Goal: Task Accomplishment & Management: Complete application form

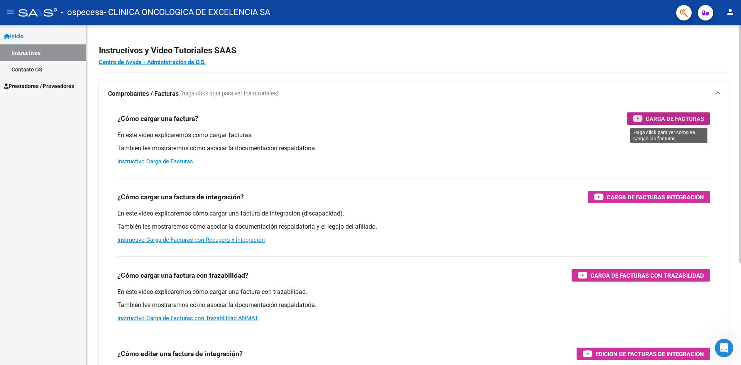
click at [669, 119] on span "Carga de Facturas" at bounding box center [675, 119] width 58 height 10
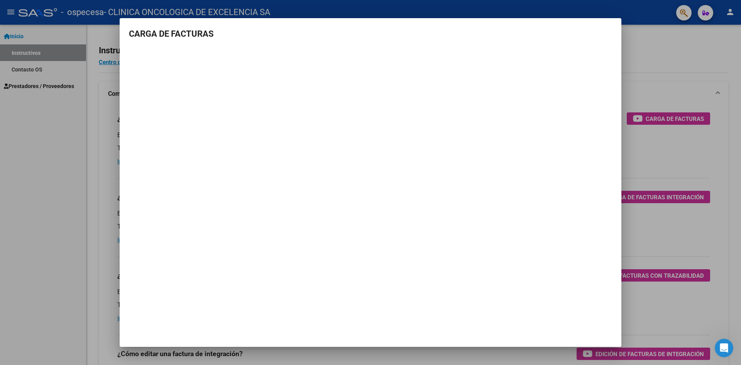
click at [675, 59] on div at bounding box center [370, 182] width 741 height 365
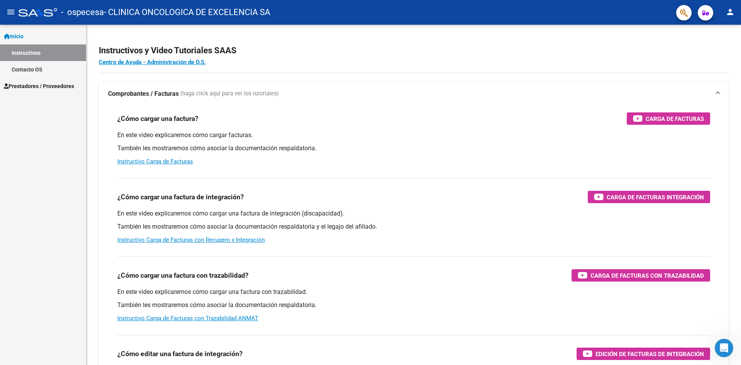
click at [41, 83] on span "Prestadores / Proveedores" at bounding box center [39, 86] width 70 height 8
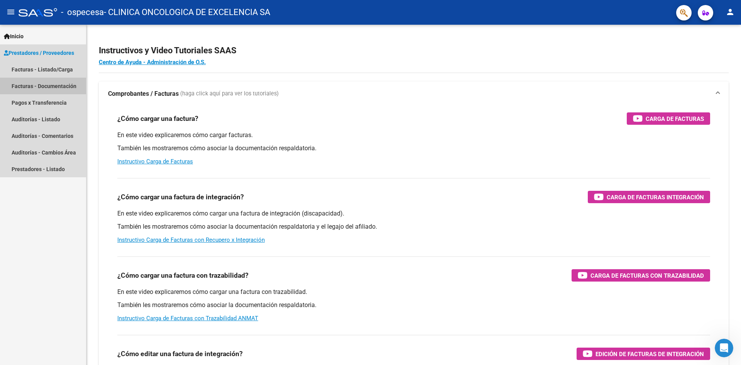
click at [54, 86] on link "Facturas - Documentación" at bounding box center [43, 86] width 86 height 17
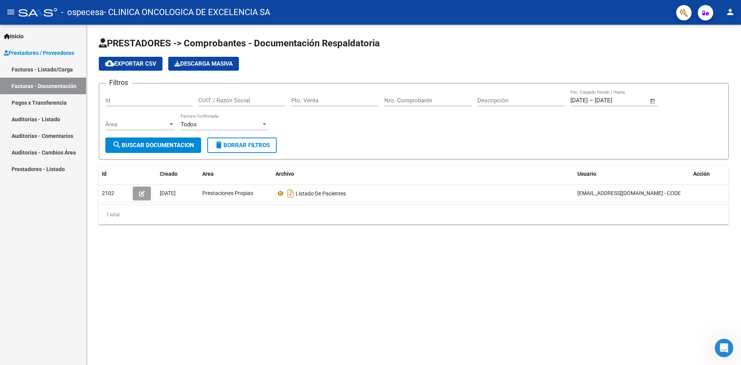
click at [49, 69] on link "Facturas - Listado/Carga" at bounding box center [43, 69] width 86 height 17
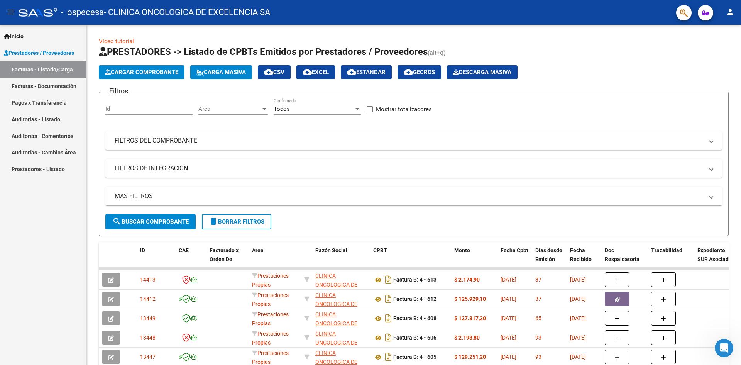
click at [57, 52] on span "Prestadores / Proveedores" at bounding box center [39, 53] width 70 height 8
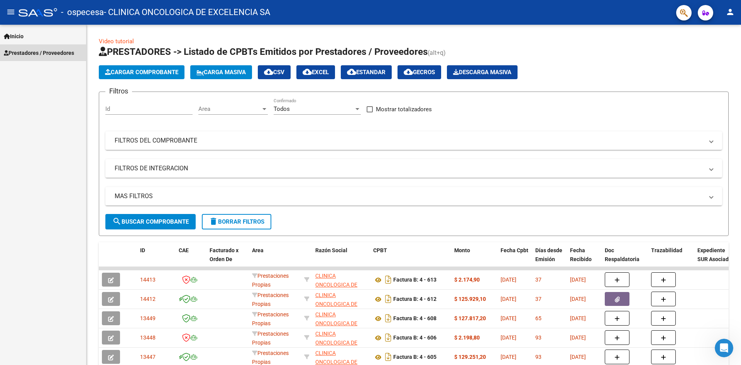
click at [57, 52] on span "Prestadores / Proveedores" at bounding box center [39, 53] width 70 height 8
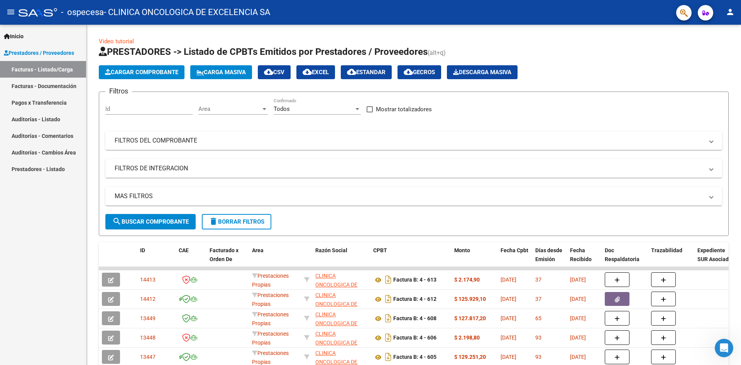
click at [40, 71] on link "Facturas - Listado/Carga" at bounding box center [43, 69] width 86 height 17
click at [226, 72] on span "Carga Masiva" at bounding box center [220, 72] width 49 height 7
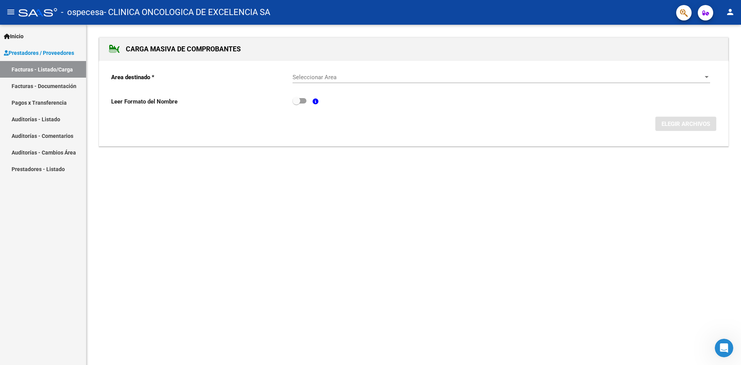
click at [379, 76] on span "Seleccionar Area" at bounding box center [498, 77] width 411 height 7
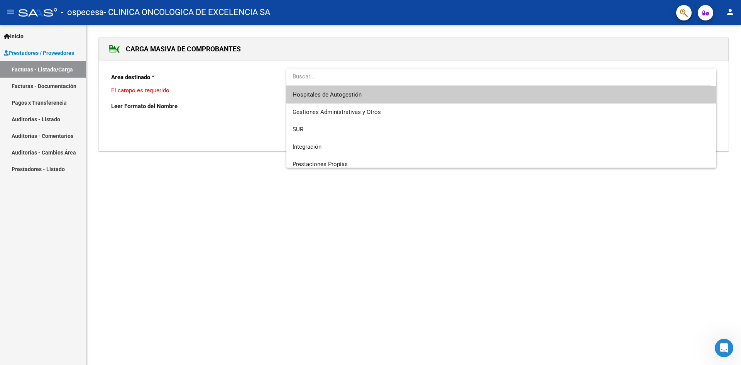
click at [305, 210] on div at bounding box center [370, 182] width 741 height 365
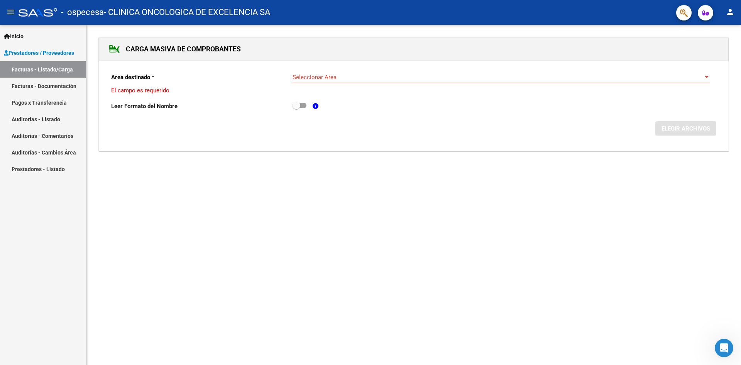
click at [50, 67] on link "Facturas - Listado/Carga" at bounding box center [43, 69] width 86 height 17
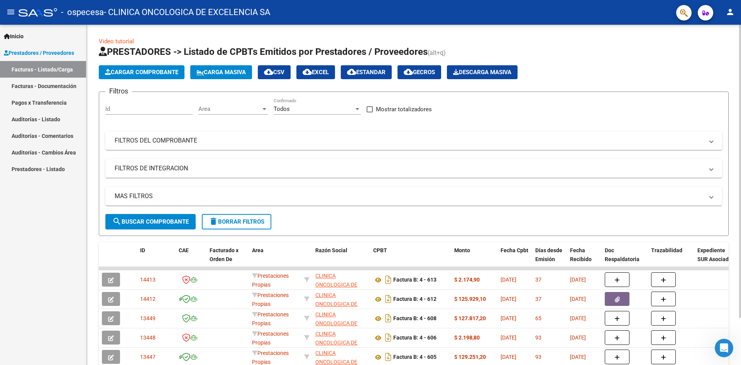
click at [152, 71] on span "Cargar Comprobante" at bounding box center [141, 72] width 73 height 7
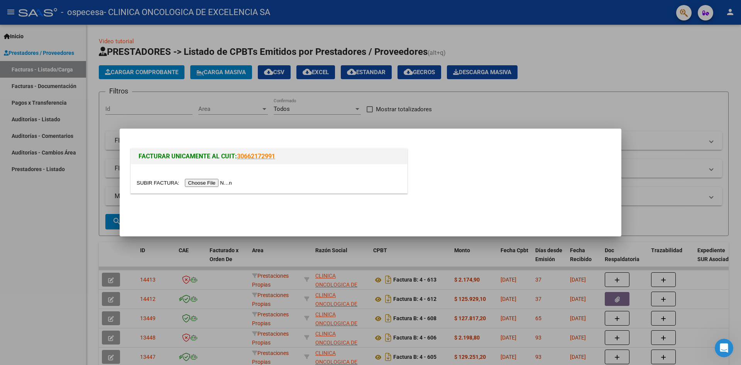
click at [204, 183] on input "file" at bounding box center [186, 183] width 98 height 8
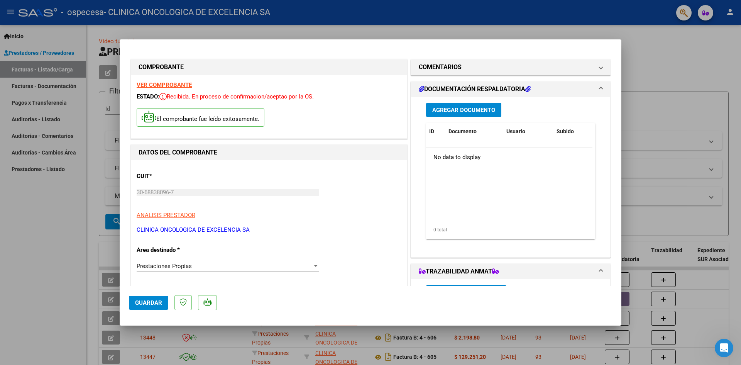
click at [154, 302] on span "Guardar" at bounding box center [148, 302] width 27 height 7
click at [178, 306] on p at bounding box center [182, 302] width 17 height 15
click at [659, 123] on div at bounding box center [370, 182] width 741 height 365
type input "$ 0,00"
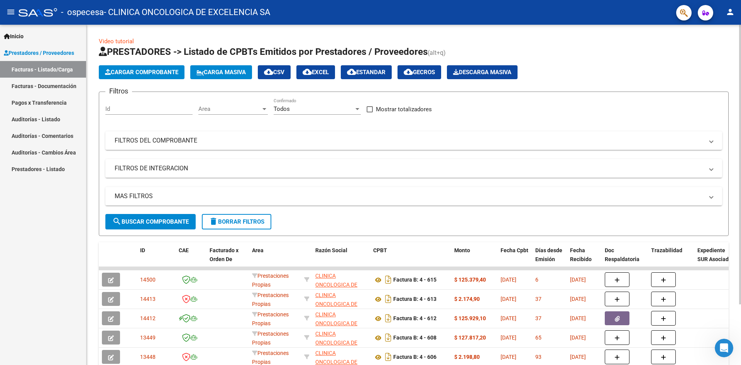
click at [146, 73] on span "Cargar Comprobante" at bounding box center [141, 72] width 73 height 7
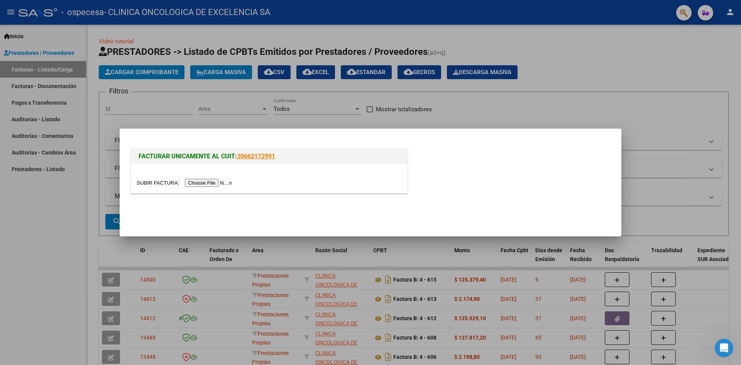
click at [202, 181] on input "file" at bounding box center [186, 183] width 98 height 8
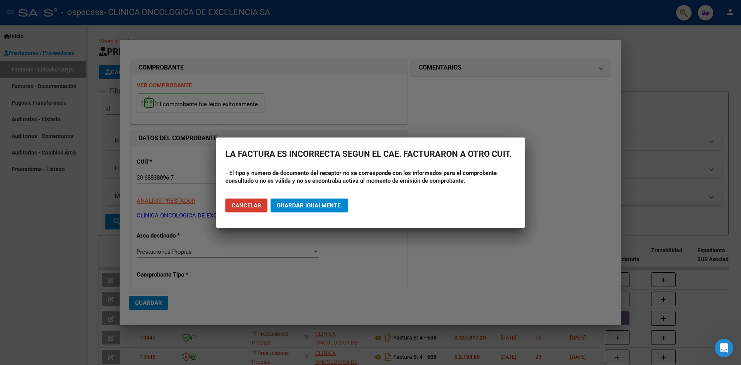
click at [308, 203] on span "Guardar igualmente." at bounding box center [309, 205] width 65 height 7
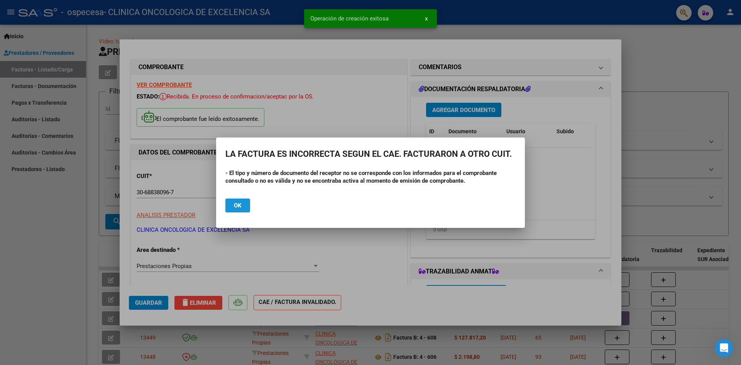
click at [241, 202] on span "Ok" at bounding box center [238, 205] width 8 height 7
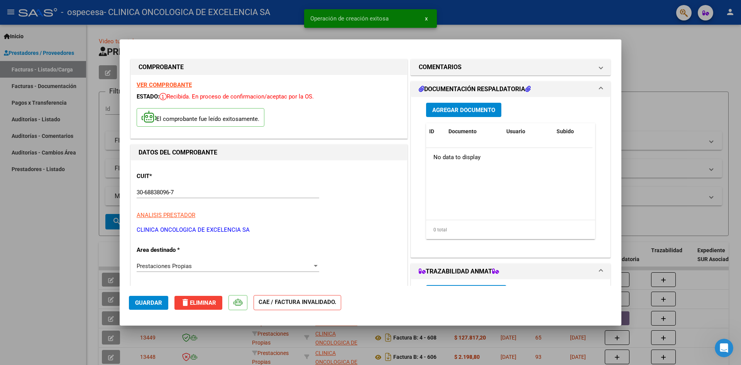
click at [154, 299] on span "Guardar" at bounding box center [148, 302] width 27 height 7
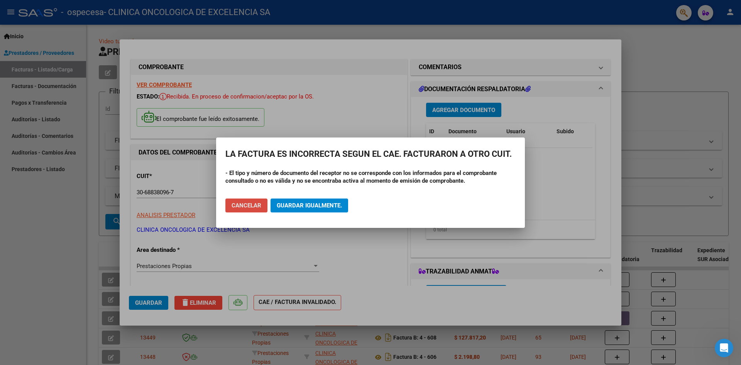
click at [253, 206] on span "Cancelar" at bounding box center [247, 205] width 30 height 7
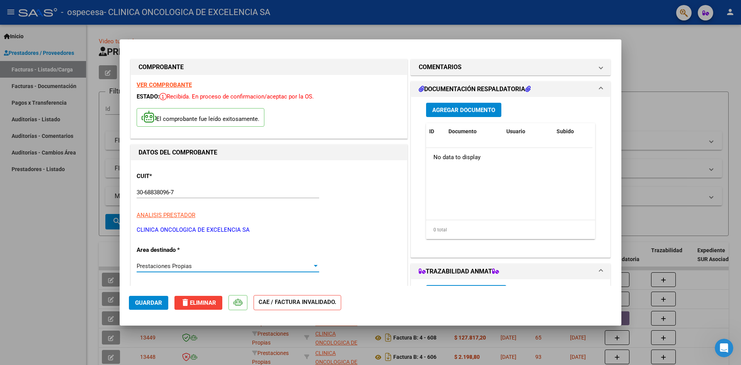
click at [229, 264] on div "Prestaciones Propias" at bounding box center [225, 265] width 176 height 7
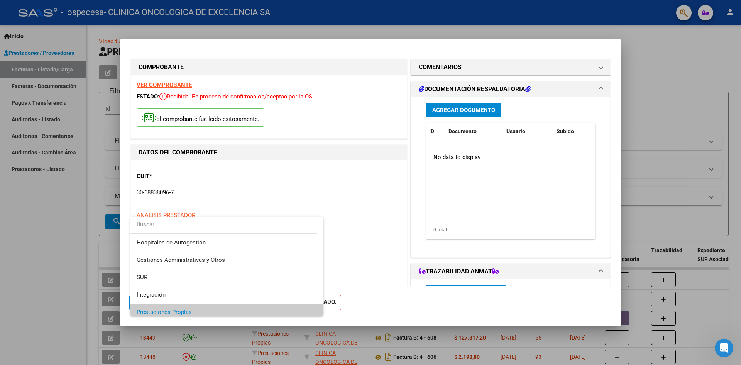
scroll to position [46, 0]
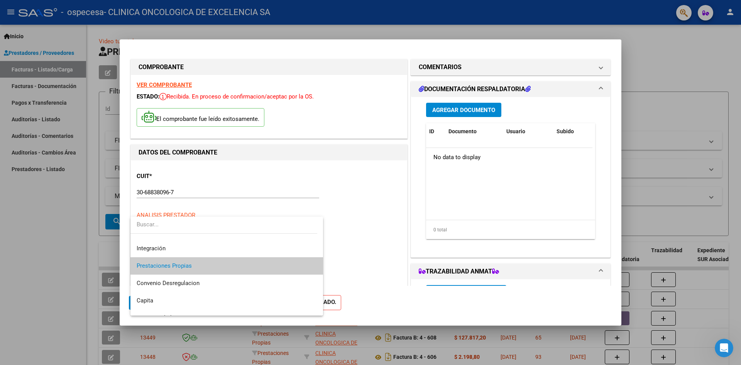
click at [353, 243] on div at bounding box center [370, 182] width 741 height 365
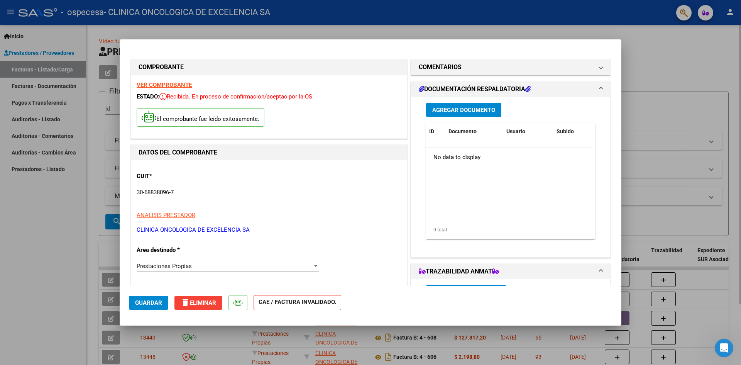
click at [645, 67] on div at bounding box center [370, 182] width 741 height 365
type input "$ 0,00"
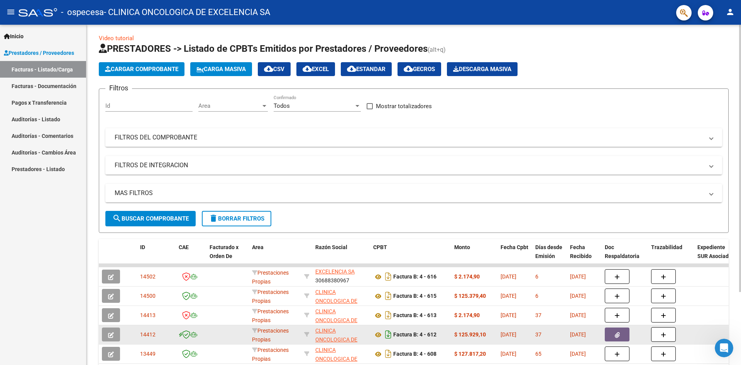
scroll to position [0, 0]
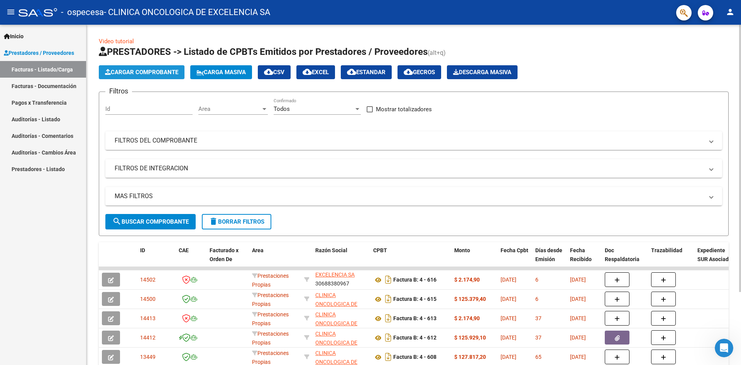
click at [157, 72] on span "Cargar Comprobante" at bounding box center [141, 72] width 73 height 7
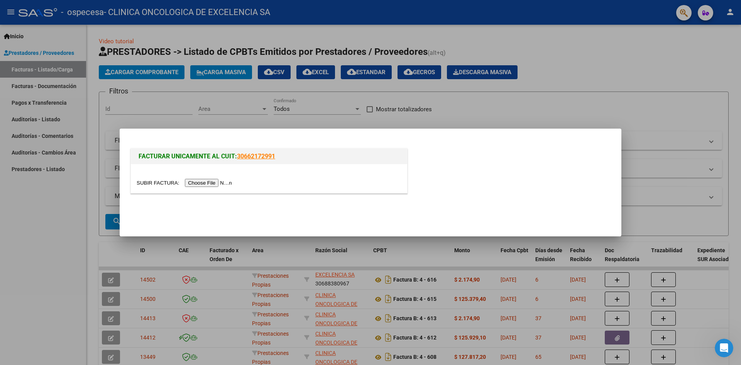
click at [203, 183] on input "file" at bounding box center [186, 183] width 98 height 8
click at [210, 184] on input "file" at bounding box center [186, 183] width 98 height 8
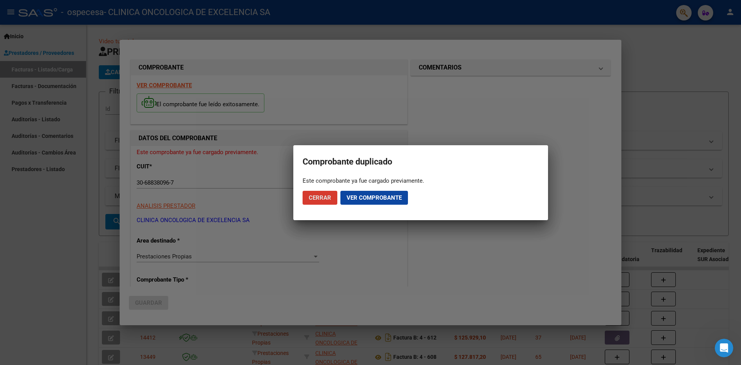
click at [326, 198] on span "Cerrar" at bounding box center [320, 197] width 22 height 7
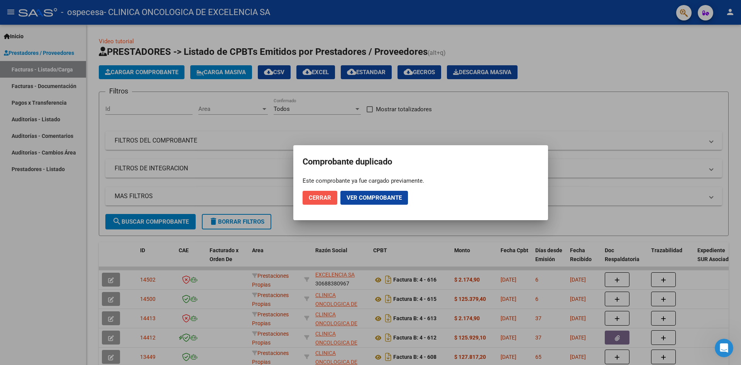
click at [314, 198] on span "Cerrar" at bounding box center [320, 197] width 22 height 7
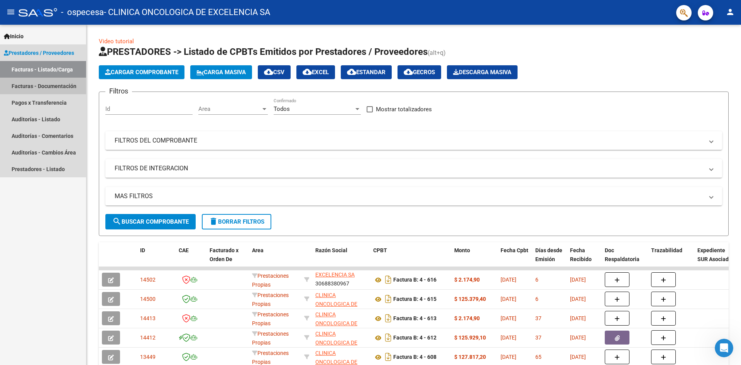
click at [53, 84] on link "Facturas - Documentación" at bounding box center [43, 86] width 86 height 17
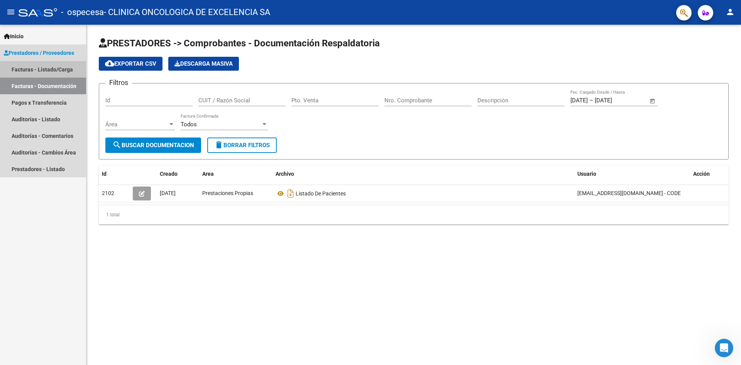
click at [36, 69] on link "Facturas - Listado/Carga" at bounding box center [43, 69] width 86 height 17
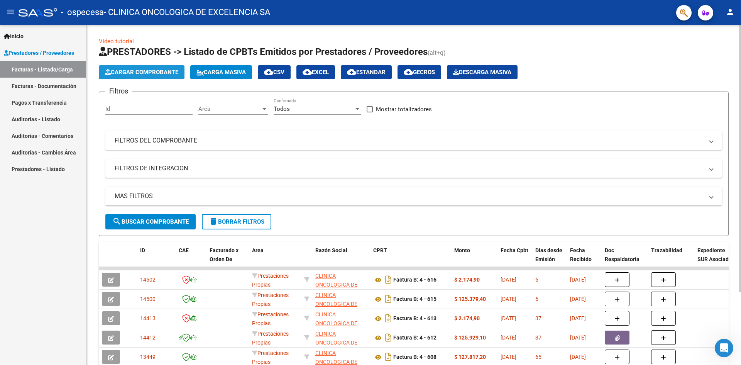
click at [136, 74] on span "Cargar Comprobante" at bounding box center [141, 72] width 73 height 7
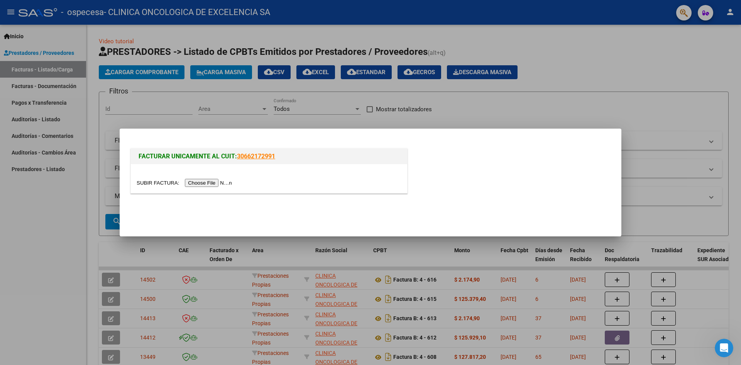
click at [72, 71] on div at bounding box center [370, 182] width 741 height 365
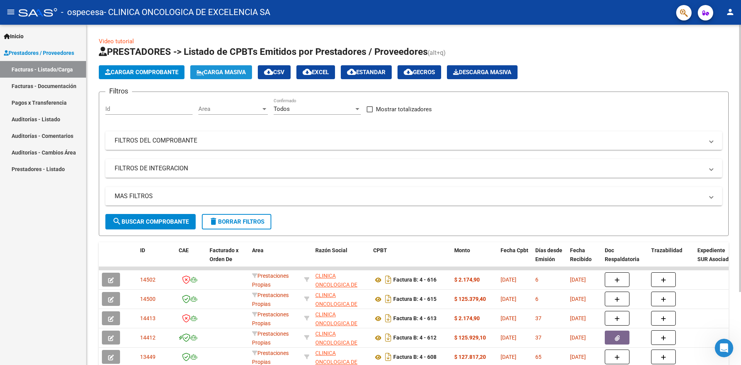
click at [228, 73] on span "Carga Masiva" at bounding box center [220, 72] width 49 height 7
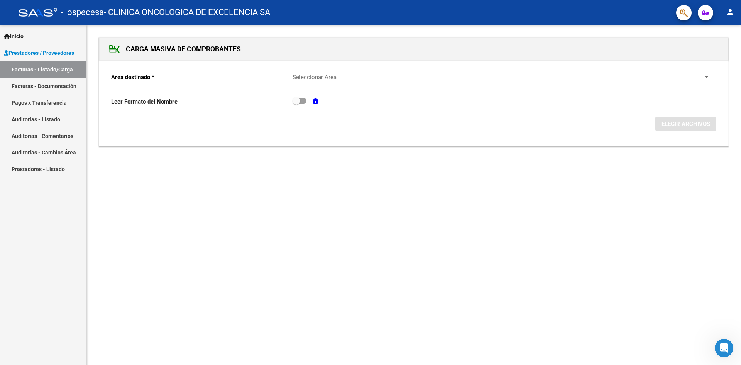
click at [66, 74] on link "Facturas - Listado/Carga" at bounding box center [43, 69] width 86 height 17
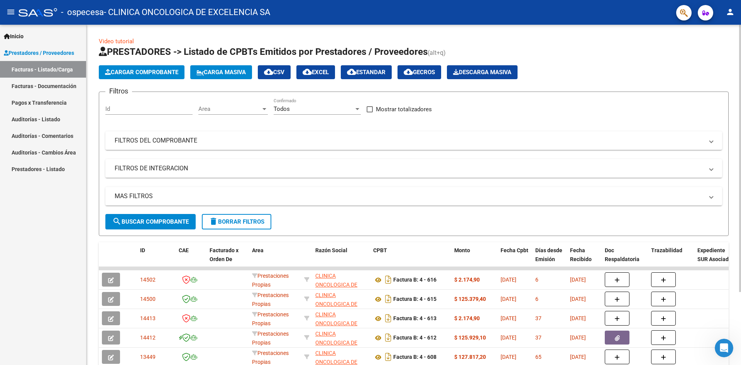
click at [137, 73] on span "Cargar Comprobante" at bounding box center [141, 72] width 73 height 7
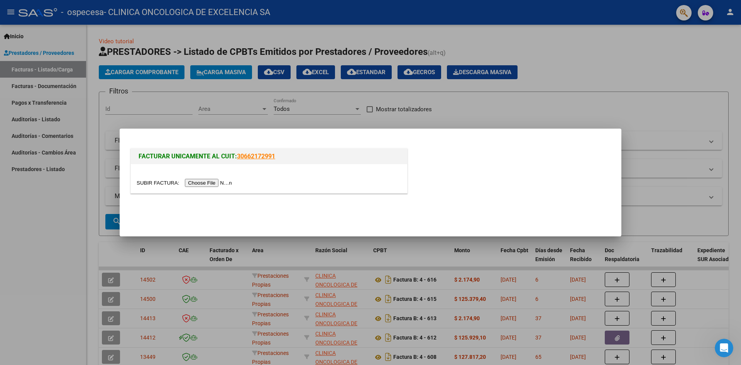
click at [599, 60] on div at bounding box center [370, 182] width 741 height 365
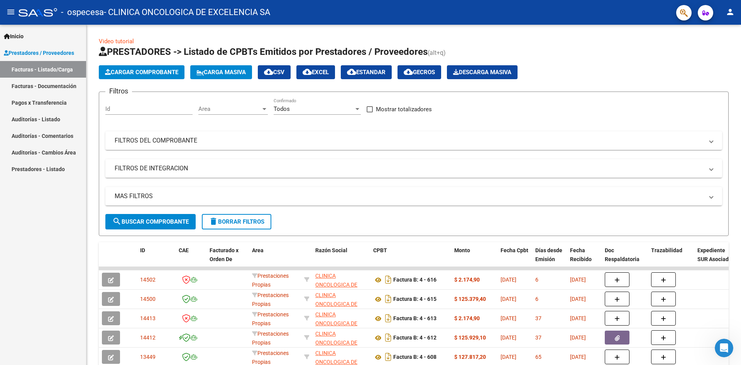
click at [74, 80] on link "Facturas - Documentación" at bounding box center [43, 86] width 86 height 17
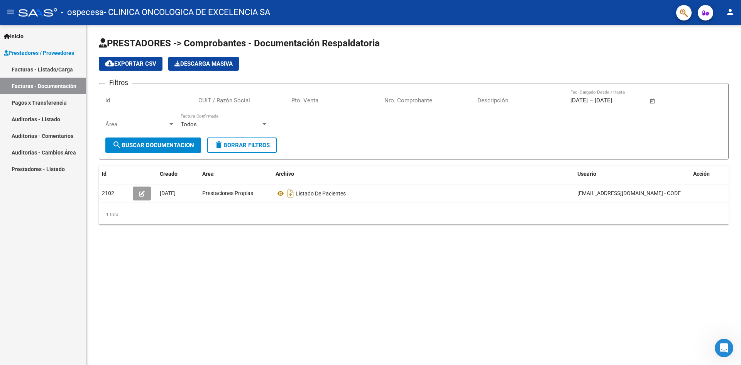
click at [174, 144] on span "search Buscar Documentacion" at bounding box center [153, 145] width 82 height 7
click at [145, 61] on span "cloud_download Exportar CSV" at bounding box center [130, 63] width 51 height 7
click at [180, 149] on button "search Buscar Documentacion" at bounding box center [153, 144] width 96 height 15
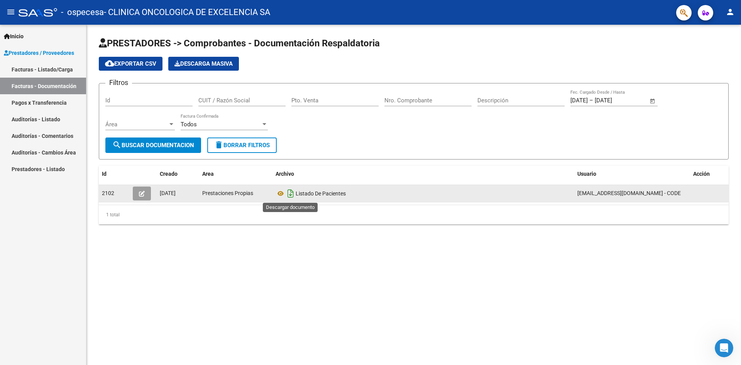
click at [291, 192] on icon "Descargar documento" at bounding box center [291, 193] width 10 height 12
click at [139, 193] on button "button" at bounding box center [142, 193] width 18 height 14
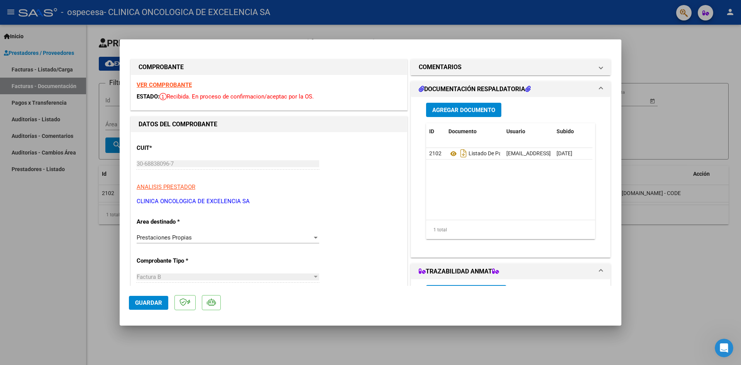
click at [665, 335] on div at bounding box center [370, 182] width 741 height 365
type input "$ 0,00"
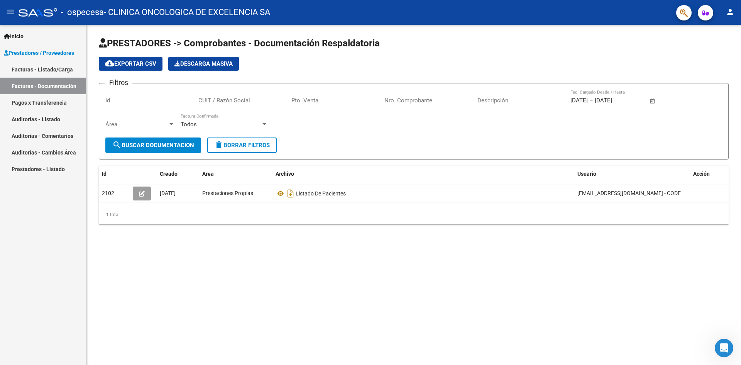
click at [65, 53] on span "Prestadores / Proveedores" at bounding box center [39, 53] width 70 height 8
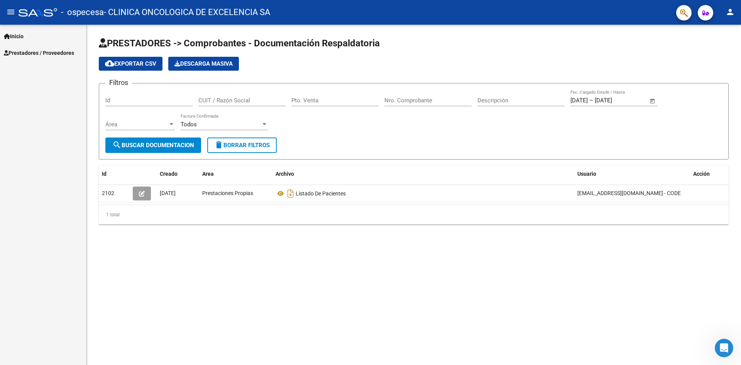
click at [59, 47] on link "Prestadores / Proveedores" at bounding box center [43, 52] width 86 height 17
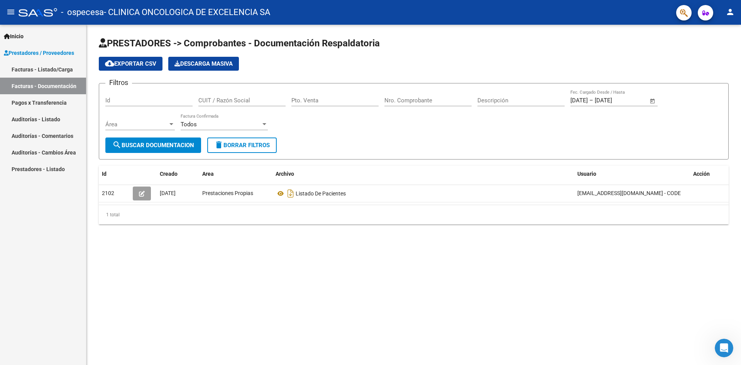
click at [61, 66] on link "Facturas - Listado/Carga" at bounding box center [43, 69] width 86 height 17
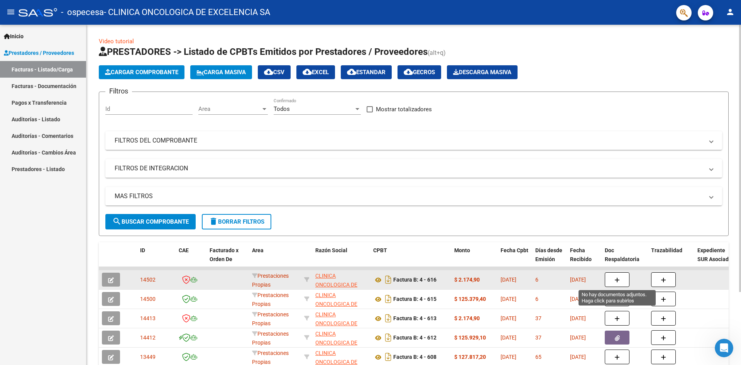
click at [621, 278] on button "button" at bounding box center [617, 279] width 25 height 15
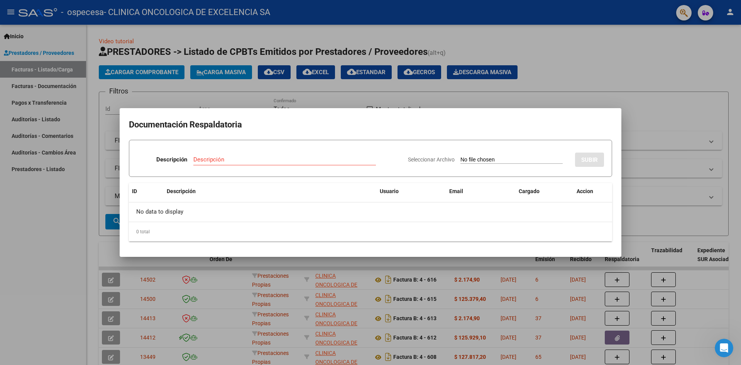
click at [709, 306] on div at bounding box center [370, 182] width 741 height 365
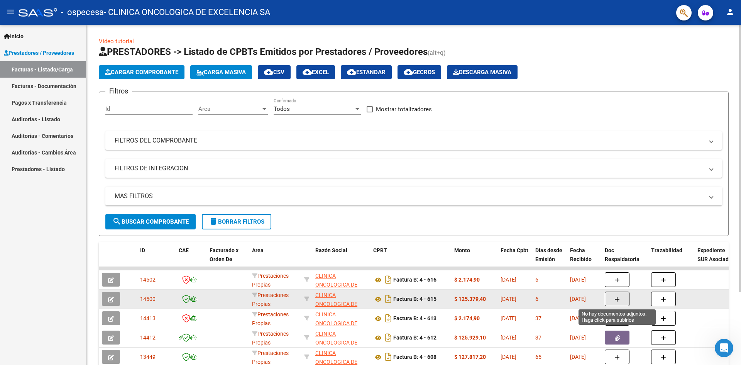
click at [616, 299] on icon "button" at bounding box center [616, 299] width 5 height 6
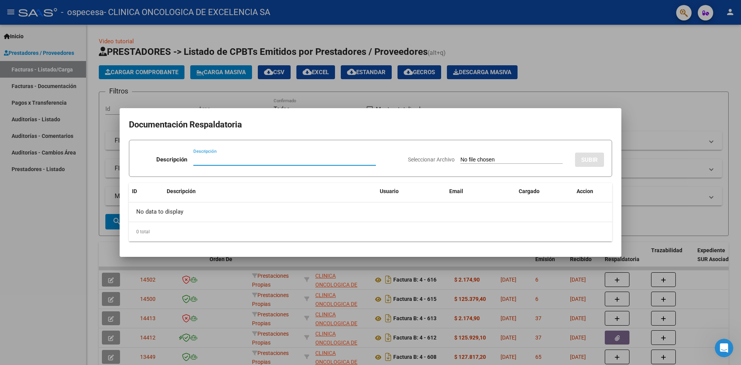
click at [250, 161] on input "Descripción" at bounding box center [284, 159] width 183 height 7
type input "LISTADO DE PACIENTES"
click at [512, 160] on input "Seleccionar Archivo" at bounding box center [511, 159] width 102 height 7
type input "C:\fakepath\2025.xlsx"
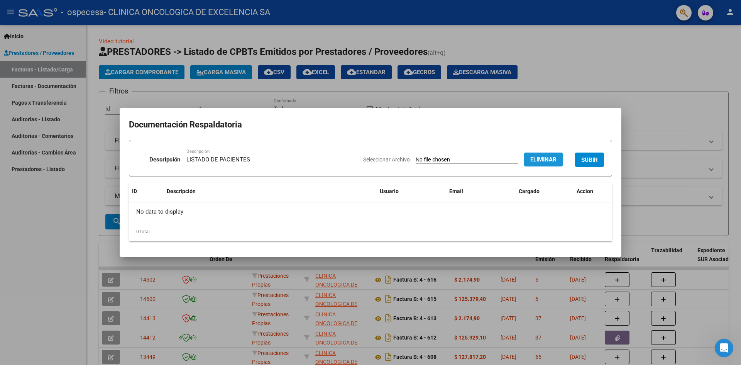
click at [539, 158] on span "Eliminar" at bounding box center [543, 159] width 26 height 7
click at [482, 157] on input "Seleccionar Archivo" at bounding box center [511, 159] width 102 height 7
type input "C:\fakepath\AGOSTO.xlsx"
click at [584, 163] on span "SUBIR" at bounding box center [589, 159] width 17 height 7
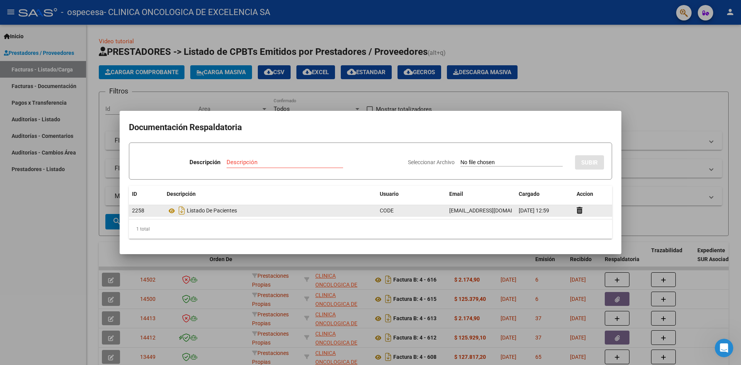
click at [206, 211] on div "Listado De Pacientes" at bounding box center [270, 210] width 207 height 12
click at [172, 208] on icon at bounding box center [172, 210] width 10 height 9
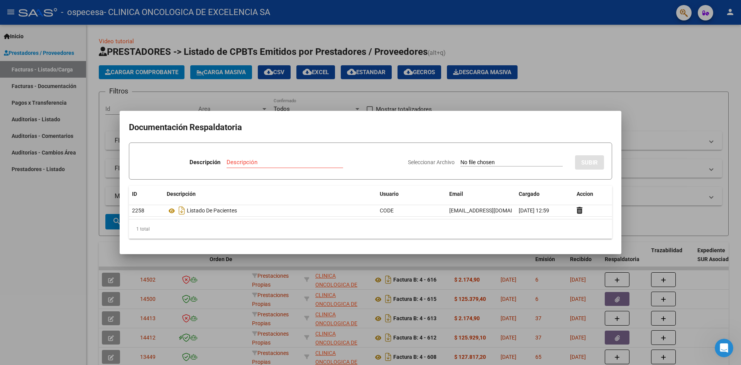
click at [640, 115] on div at bounding box center [370, 182] width 741 height 365
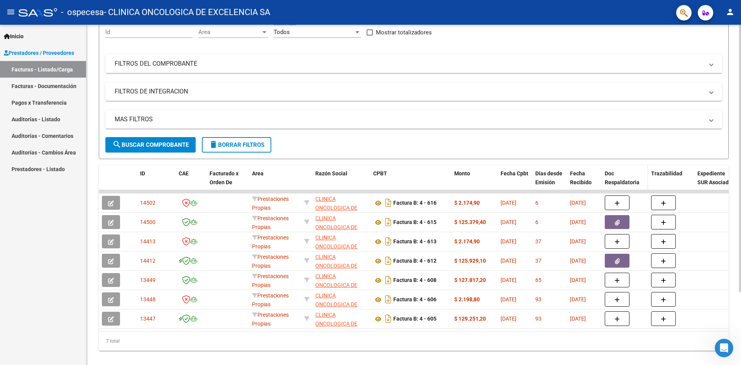
scroll to position [77, 0]
